Goal: Task Accomplishment & Management: Contribute content

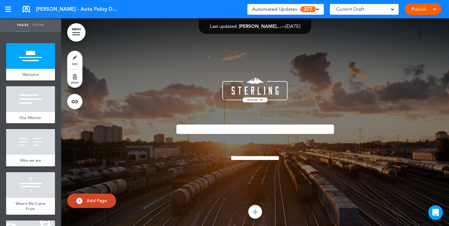
click at [388, 8] on div "Current Draft" at bounding box center [364, 9] width 69 height 11
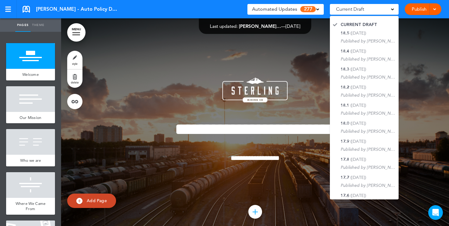
click at [303, 42] on div at bounding box center [255, 128] width 388 height 220
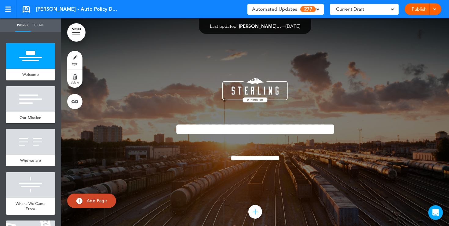
click at [318, 10] on span at bounding box center [317, 8] width 3 height 3
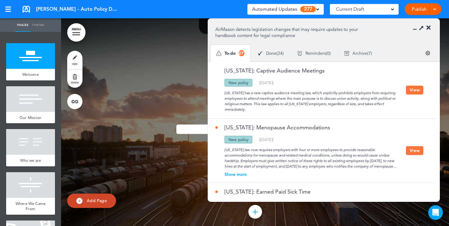
click at [413, 89] on button "View" at bounding box center [414, 89] width 17 height 9
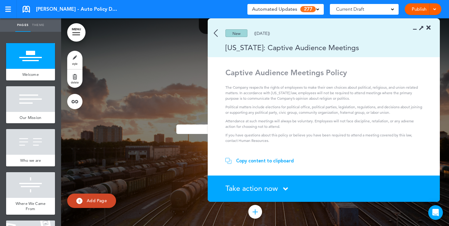
click at [268, 160] on div "Copy content to clipboard" at bounding box center [265, 161] width 58 height 6
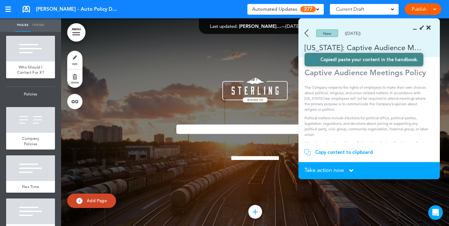
scroll to position [488, 0]
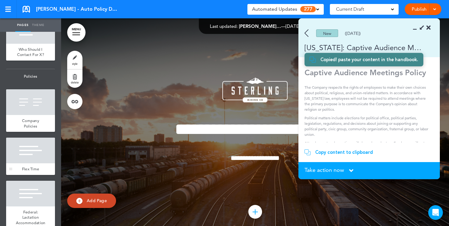
click at [22, 170] on span "Flex Time" at bounding box center [30, 168] width 17 height 5
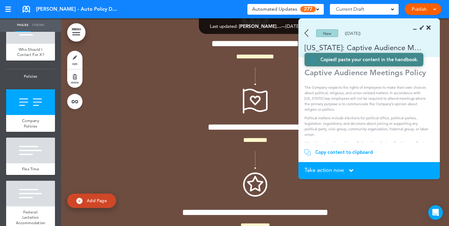
scroll to position [4300, 0]
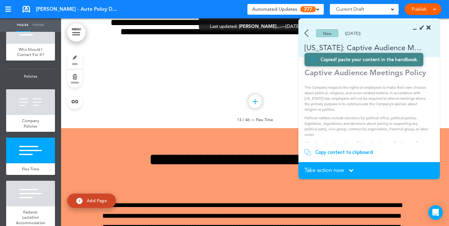
click at [429, 28] on icon at bounding box center [428, 28] width 4 height 6
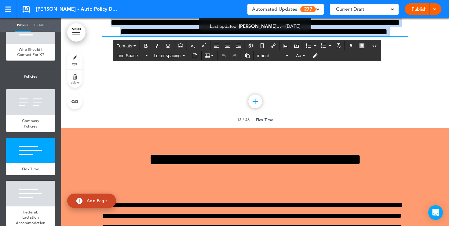
drag, startPoint x: 281, startPoint y: 150, endPoint x: 209, endPoint y: 104, distance: 85.5
click at [209, 36] on div "**********" at bounding box center [254, 11] width 305 height 50
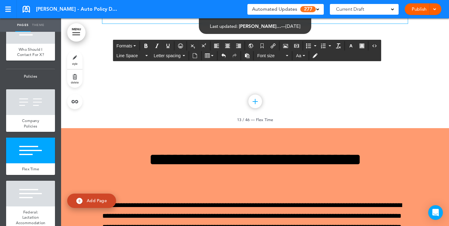
paste div
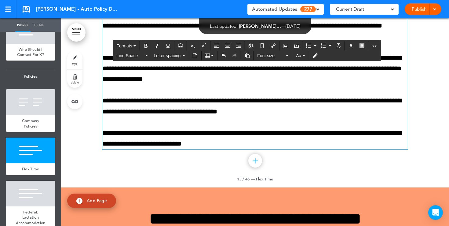
scroll to position [4265, 0]
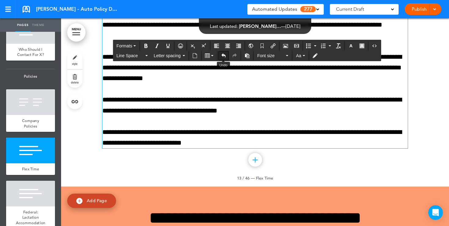
click at [223, 54] on icon "Undo" at bounding box center [223, 55] width 5 height 5
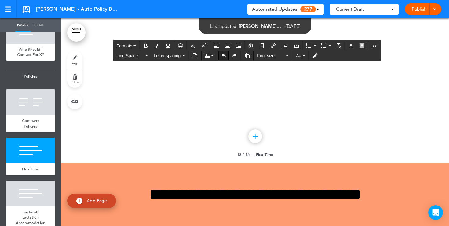
click at [223, 54] on icon "Undo" at bounding box center [223, 55] width 5 height 5
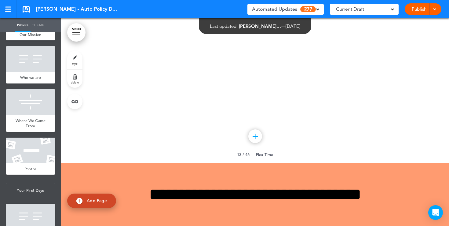
scroll to position [0, 0]
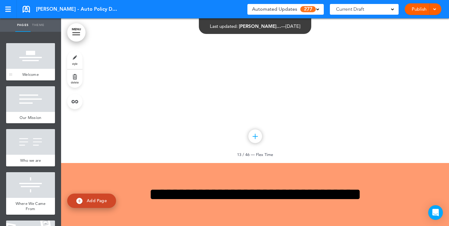
click at [36, 61] on div at bounding box center [30, 56] width 49 height 26
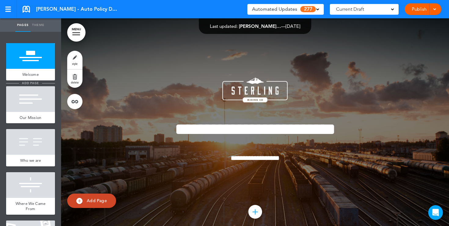
click at [38, 83] on span "add page" at bounding box center [30, 83] width 23 height 4
type input "********"
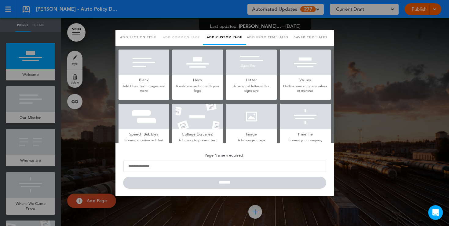
click at [158, 80] on h5 "Blank" at bounding box center [143, 79] width 51 height 9
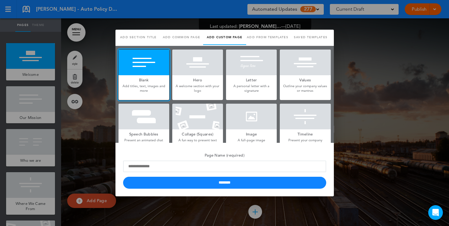
click at [194, 82] on h5 "Hero" at bounding box center [197, 79] width 51 height 9
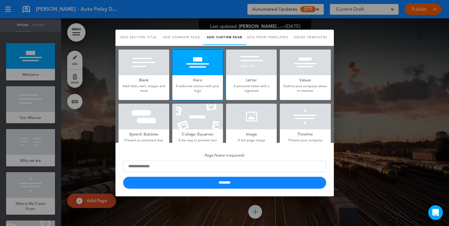
click at [251, 84] on p "A personal letter with a signature" at bounding box center [251, 88] width 51 height 9
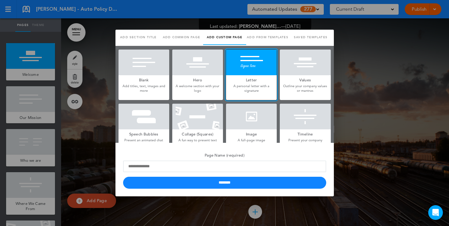
click at [149, 124] on div at bounding box center [143, 116] width 51 height 26
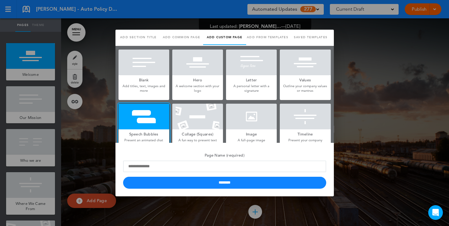
click at [98, 119] on div at bounding box center [224, 113] width 449 height 226
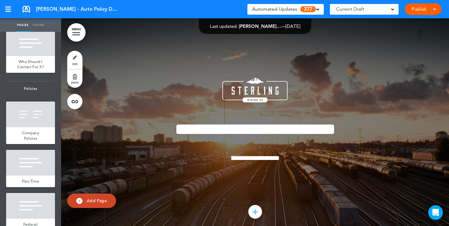
scroll to position [486, 0]
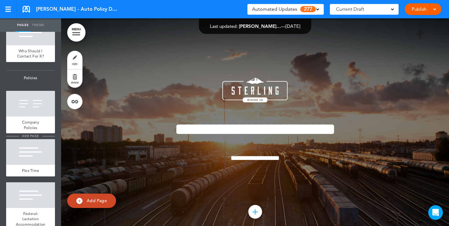
click at [26, 138] on li "add page" at bounding box center [30, 136] width 49 height 5
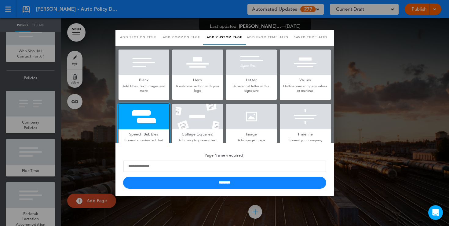
scroll to position [0, 0]
click at [95, 134] on div at bounding box center [224, 113] width 449 height 226
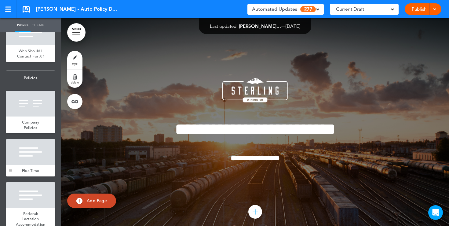
click at [36, 154] on div at bounding box center [30, 152] width 49 height 26
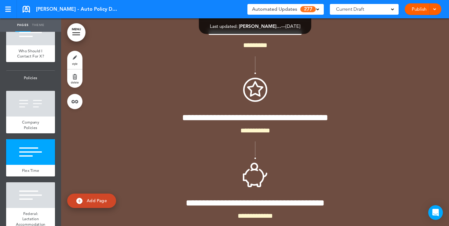
scroll to position [4300, 0]
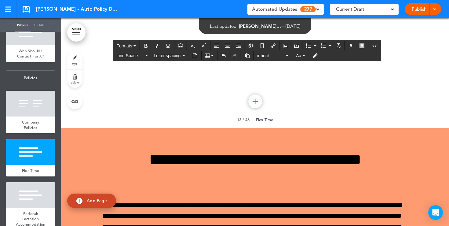
drag, startPoint x: 151, startPoint y: 118, endPoint x: 101, endPoint y: 117, distance: 50.4
click at [228, 46] on icon "Align center" at bounding box center [227, 45] width 5 height 5
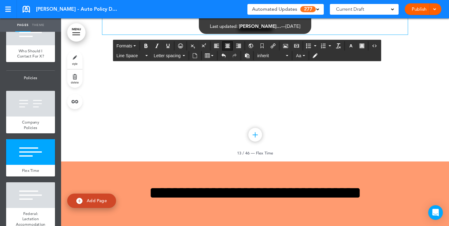
scroll to position [4266, 0]
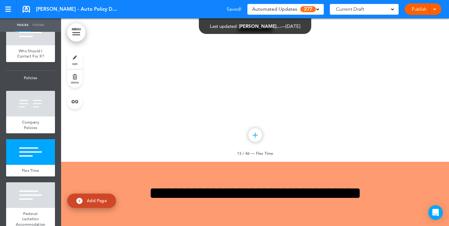
click at [74, 60] on link "style" at bounding box center [74, 60] width 15 height 18
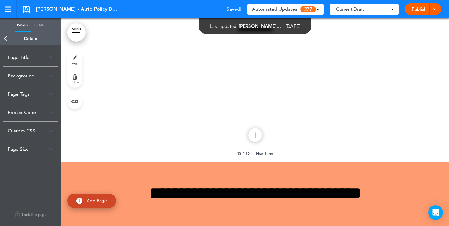
click at [42, 77] on div "Background" at bounding box center [30, 76] width 55 height 18
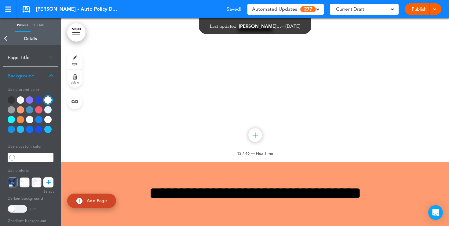
click at [19, 111] on div at bounding box center [20, 109] width 7 height 7
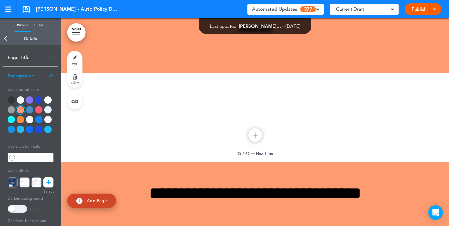
click at [39, 120] on div at bounding box center [38, 119] width 7 height 7
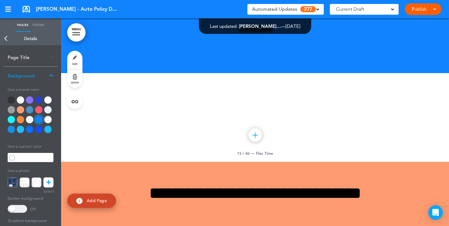
click at [49, 181] on icon at bounding box center [48, 182] width 4 height 10
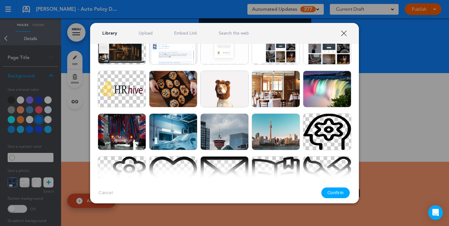
scroll to position [89, 0]
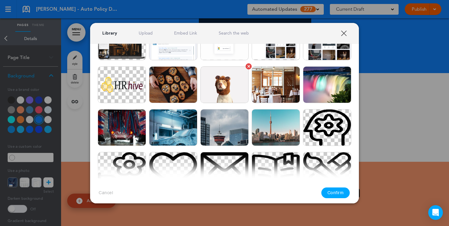
click at [218, 87] on img at bounding box center [224, 84] width 48 height 37
click at [327, 191] on button "Confirm" at bounding box center [335, 192] width 29 height 11
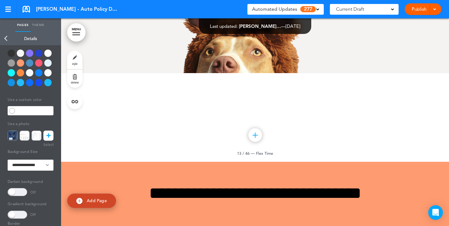
scroll to position [56, 0]
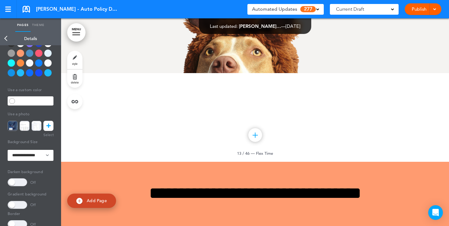
click at [18, 181] on span at bounding box center [18, 182] width 20 height 8
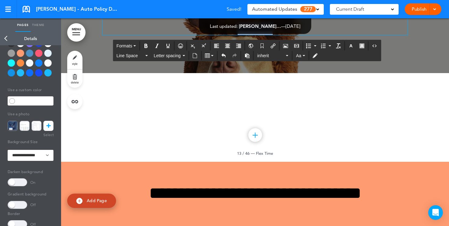
drag, startPoint x: 303, startPoint y: 149, endPoint x: 218, endPoint y: 87, distance: 105.5
click at [218, 35] on div "**********" at bounding box center [254, 0] width 305 height 70
click at [352, 44] on icon "button" at bounding box center [350, 45] width 5 height 5
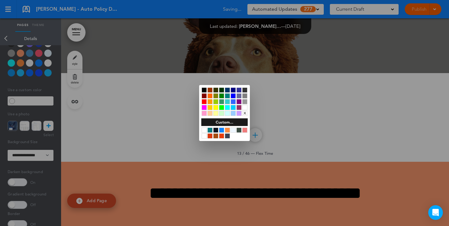
click at [246, 108] on div at bounding box center [244, 107] width 5 height 5
click at [321, 169] on div at bounding box center [224, 113] width 449 height 226
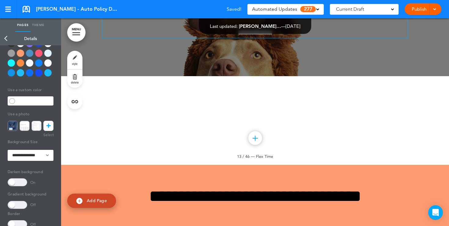
scroll to position [4261, 0]
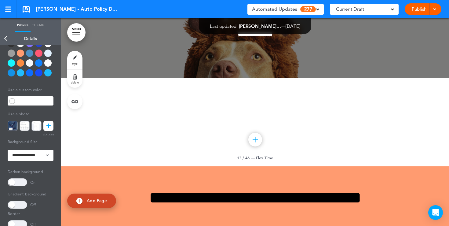
click at [417, 9] on link "Publish" at bounding box center [418, 9] width 19 height 12
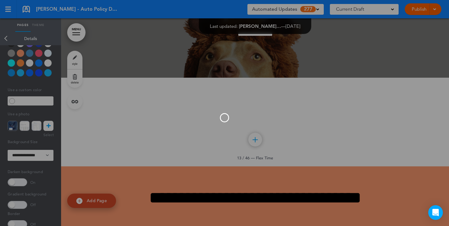
scroll to position [0, 0]
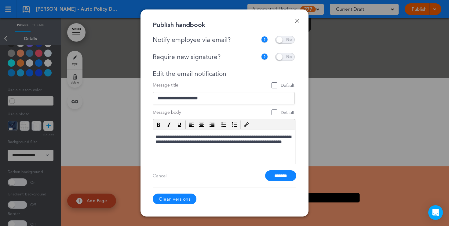
click at [282, 41] on span at bounding box center [285, 40] width 20 height 8
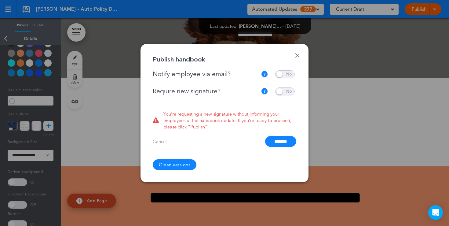
click at [282, 91] on span at bounding box center [285, 91] width 20 height 8
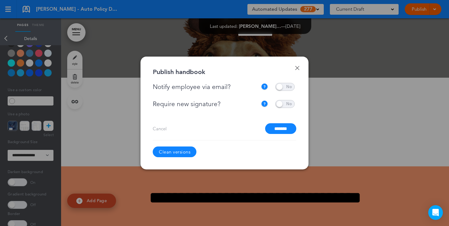
click at [283, 89] on span at bounding box center [285, 87] width 20 height 8
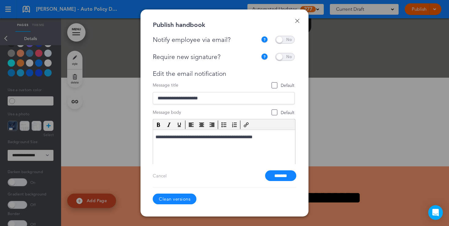
click at [280, 58] on span at bounding box center [285, 57] width 20 height 8
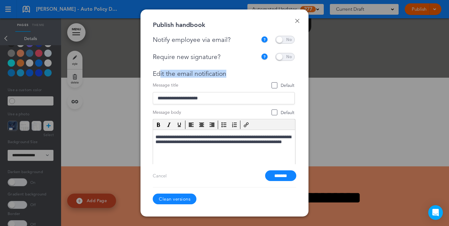
drag, startPoint x: 231, startPoint y: 74, endPoint x: 159, endPoint y: 73, distance: 72.4
click at [159, 73] on div "Edit the email notification" at bounding box center [224, 74] width 142 height 8
click at [231, 73] on div "Edit the email notification" at bounding box center [224, 74] width 142 height 8
click at [273, 175] on input "*******" at bounding box center [280, 175] width 31 height 11
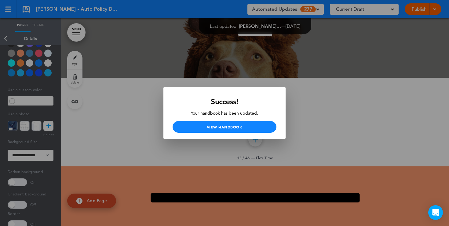
click at [145, 111] on div at bounding box center [224, 113] width 449 height 226
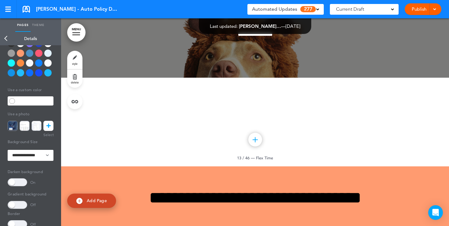
click at [47, 64] on div at bounding box center [47, 62] width 7 height 7
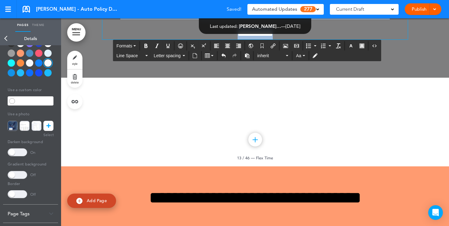
drag, startPoint x: 290, startPoint y: 154, endPoint x: 212, endPoint y: 93, distance: 98.8
click at [212, 39] on div "**********" at bounding box center [254, 4] width 305 height 70
click at [350, 49] on button "button" at bounding box center [351, 46] width 10 height 9
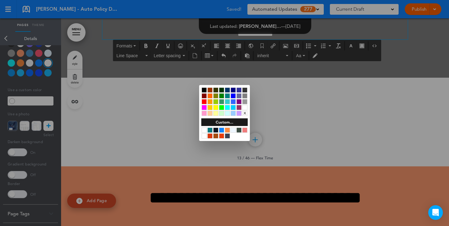
click at [205, 90] on div at bounding box center [204, 89] width 5 height 5
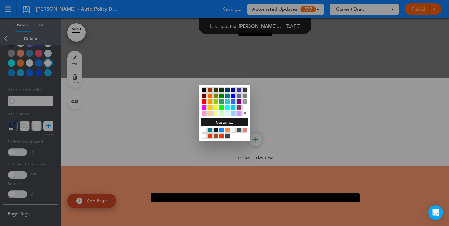
click at [283, 147] on div at bounding box center [224, 113] width 449 height 226
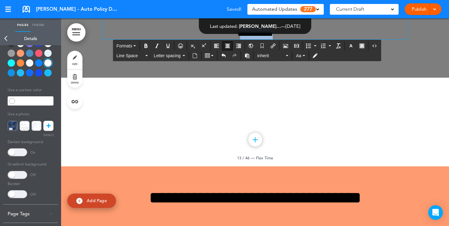
drag, startPoint x: 283, startPoint y: 152, endPoint x: 233, endPoint y: 154, distance: 50.1
click at [233, 39] on p "**********" at bounding box center [254, 34] width 305 height 11
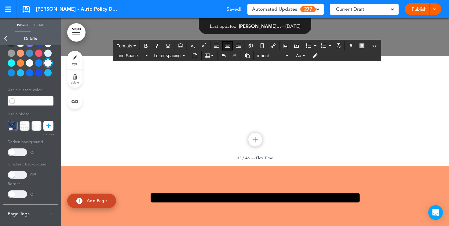
click at [22, 151] on span at bounding box center [18, 152] width 20 height 8
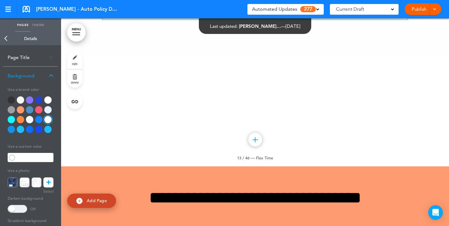
click at [3, 39] on link "Back" at bounding box center [6, 38] width 12 height 13
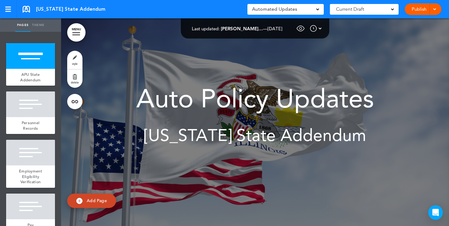
click at [317, 9] on span at bounding box center [317, 8] width 3 height 3
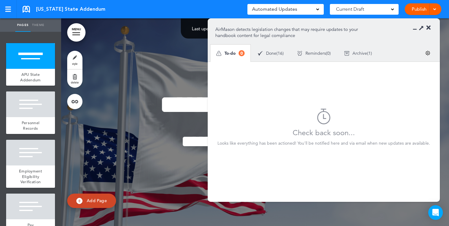
click at [274, 52] on span "Done" at bounding box center [271, 53] width 10 height 4
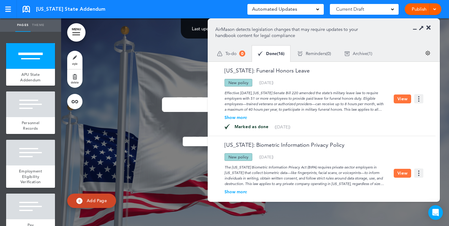
drag, startPoint x: 250, startPoint y: 83, endPoint x: 225, endPoint y: 83, distance: 24.7
click at [225, 83] on div "New policy" at bounding box center [238, 83] width 28 height 8
drag, startPoint x: 265, startPoint y: 94, endPoint x: 229, endPoint y: 92, distance: 36.7
click at [229, 92] on div "Effective [DATE], [US_STATE] Senate Bill 220 amended the state’s military leave…" at bounding box center [304, 99] width 178 height 26
drag, startPoint x: 244, startPoint y: 99, endPoint x: 273, endPoint y: 99, distance: 29.3
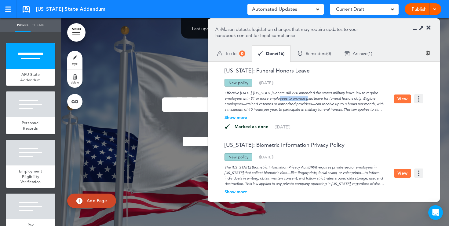
click at [273, 99] on div "Effective [DATE], [US_STATE] Senate Bill 220 amended the state’s military leave…" at bounding box center [304, 99] width 178 height 26
click at [402, 97] on button "View" at bounding box center [402, 98] width 17 height 9
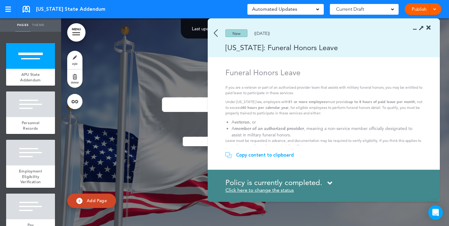
scroll to position [6, 0]
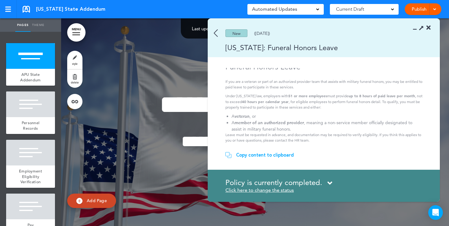
click at [216, 34] on img at bounding box center [216, 33] width 4 height 8
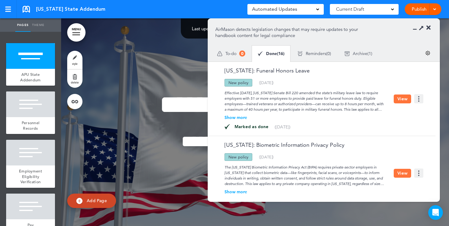
click at [430, 30] on icon at bounding box center [428, 28] width 4 height 6
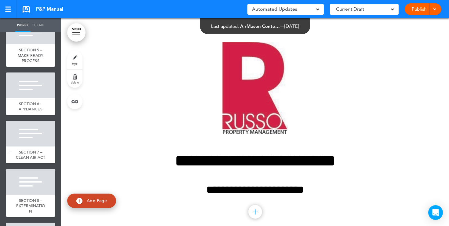
scroll to position [1894, 0]
click at [77, 31] on link "MENU" at bounding box center [76, 32] width 18 height 18
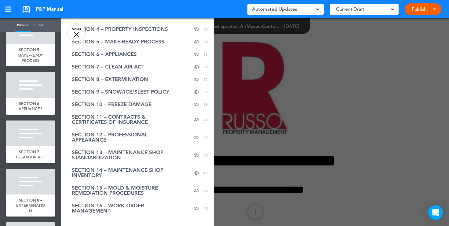
scroll to position [762, 0]
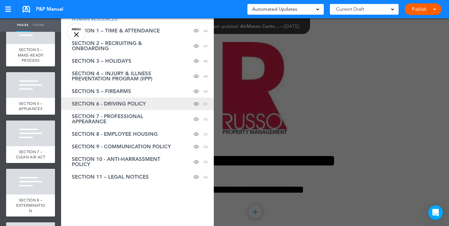
click at [120, 104] on span "SECTION 6 - DRIVING POLICY" at bounding box center [109, 103] width 74 height 5
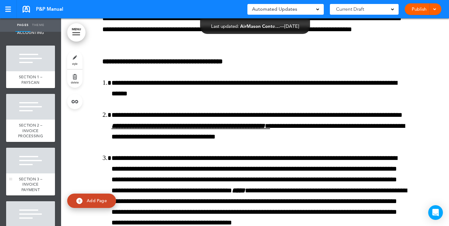
scroll to position [0, 0]
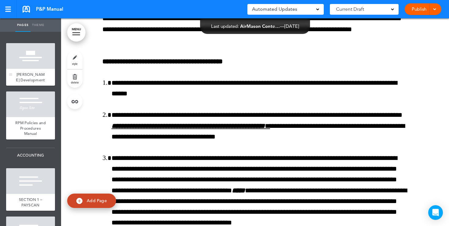
click at [32, 60] on div at bounding box center [30, 56] width 49 height 26
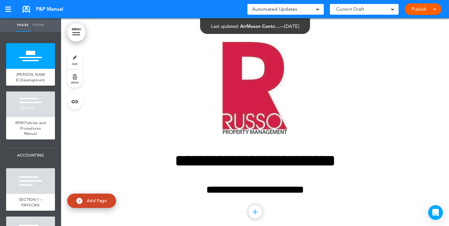
click at [78, 30] on link "MENU" at bounding box center [76, 32] width 18 height 18
click at [419, 11] on link "Publish" at bounding box center [418, 9] width 19 height 12
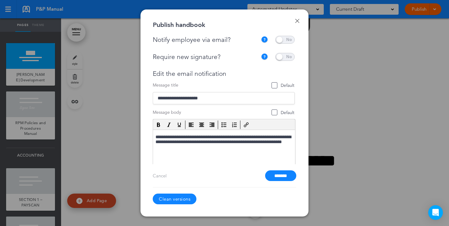
click at [283, 57] on span at bounding box center [285, 57] width 20 height 8
click at [272, 86] on span "Default" at bounding box center [274, 85] width 6 height 6
type input "**********"
click at [274, 111] on span "Default" at bounding box center [274, 112] width 6 height 6
click at [203, 135] on p "**********" at bounding box center [223, 137] width 136 height 6
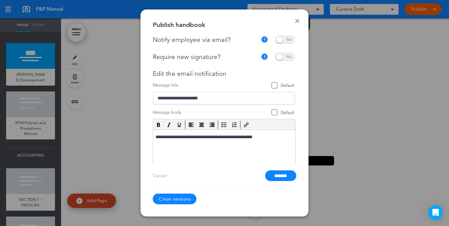
click at [281, 59] on span at bounding box center [285, 57] width 20 height 8
click at [297, 21] on link "Done" at bounding box center [297, 21] width 4 height 4
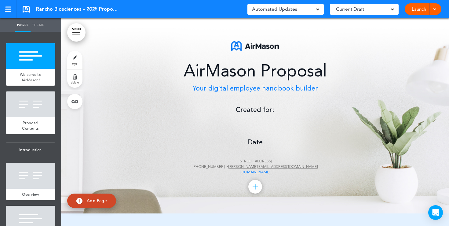
click at [259, 122] on div "AirMason Proposal Your digital employee handbook builder Created for: Date [STR…" at bounding box center [254, 108] width 305 height 134
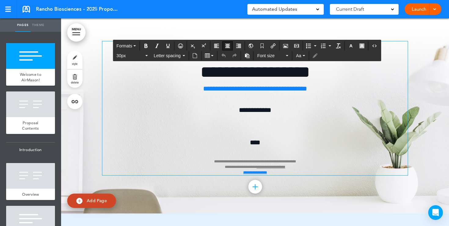
click at [253, 125] on div "**********" at bounding box center [254, 108] width 305 height 134
click at [286, 45] on icon "Airmason image" at bounding box center [285, 45] width 5 height 5
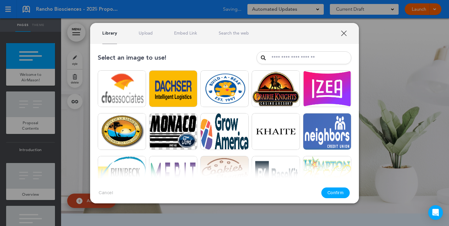
click at [142, 34] on link "Upload" at bounding box center [146, 33] width 14 height 6
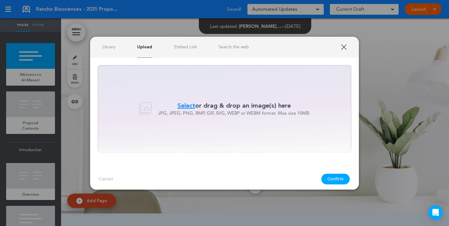
click at [181, 106] on span "Select" at bounding box center [186, 105] width 18 height 9
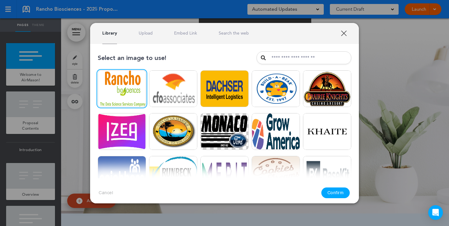
click at [339, 191] on button "Confirm" at bounding box center [335, 192] width 29 height 11
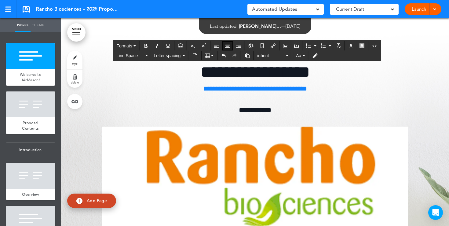
click at [198, 146] on img at bounding box center [254, 197] width 305 height 143
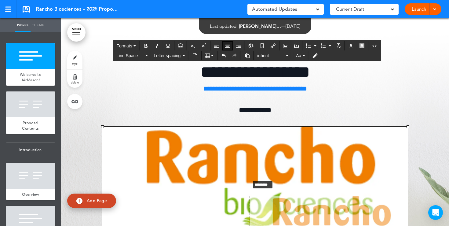
drag, startPoint x: 101, startPoint y: 125, endPoint x: 292, endPoint y: 188, distance: 200.8
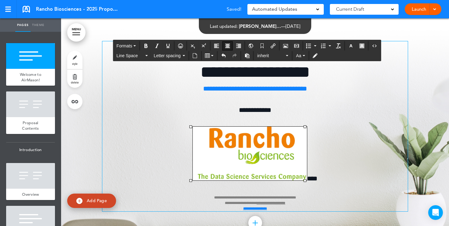
click at [309, 104] on div "**********" at bounding box center [254, 126] width 305 height 170
click at [246, 143] on img at bounding box center [250, 153] width 114 height 54
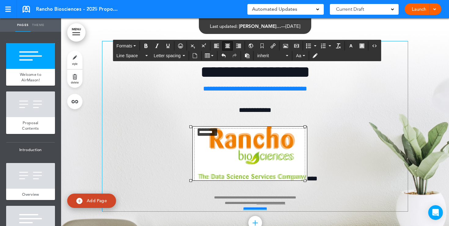
drag, startPoint x: 191, startPoint y: 126, endPoint x: 207, endPoint y: 131, distance: 16.7
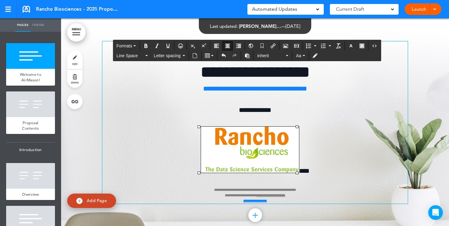
click at [313, 147] on p "**********" at bounding box center [254, 164] width 305 height 77
click at [299, 169] on span "****" at bounding box center [304, 170] width 10 height 7
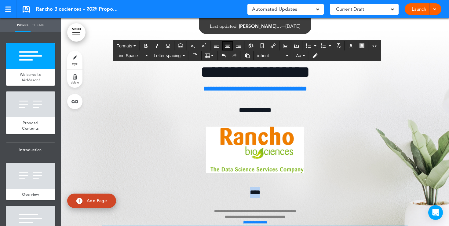
drag, startPoint x: 264, startPoint y: 192, endPoint x: 238, endPoint y: 192, distance: 26.3
click at [247, 192] on p "**********" at bounding box center [254, 206] width 305 height 38
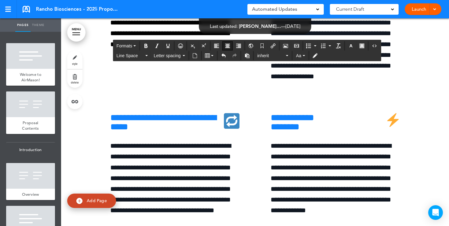
scroll to position [2427, 0]
